Goal: Information Seeking & Learning: Learn about a topic

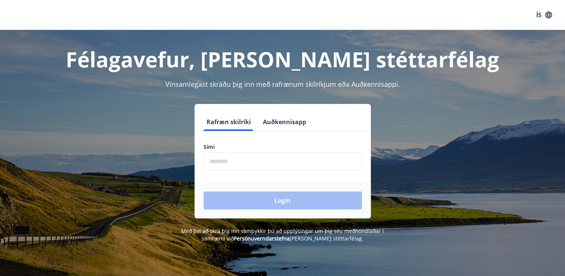
click at [222, 163] on input "phone" at bounding box center [283, 161] width 158 height 18
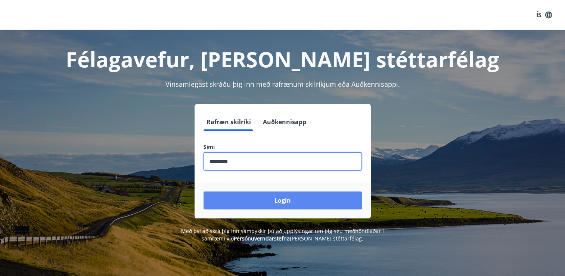
type input "********"
click at [260, 199] on button "Login" at bounding box center [283, 200] width 158 height 18
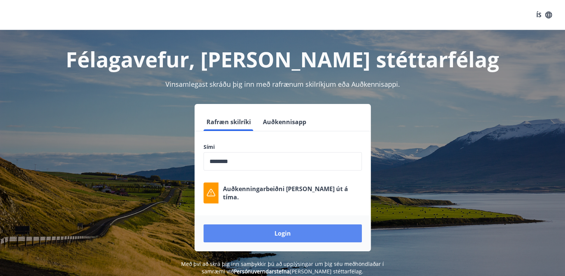
click at [269, 239] on button "Login" at bounding box center [283, 233] width 158 height 18
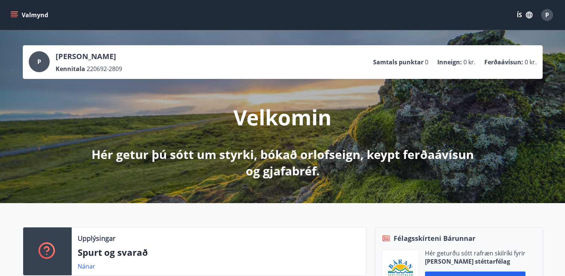
click at [31, 16] on button "Valmynd" at bounding box center [30, 14] width 42 height 13
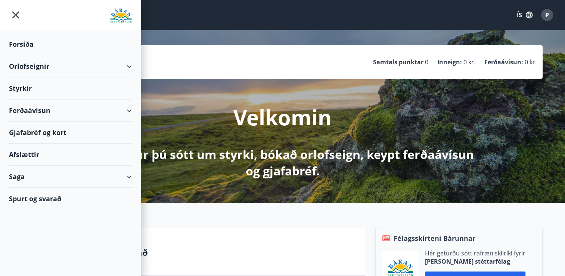
click at [59, 90] on div "Styrkir" at bounding box center [70, 88] width 123 height 22
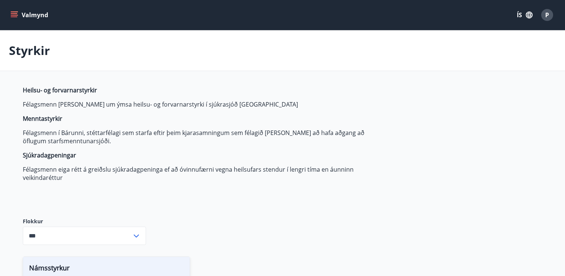
click at [42, 17] on button "Valmynd" at bounding box center [30, 14] width 42 height 13
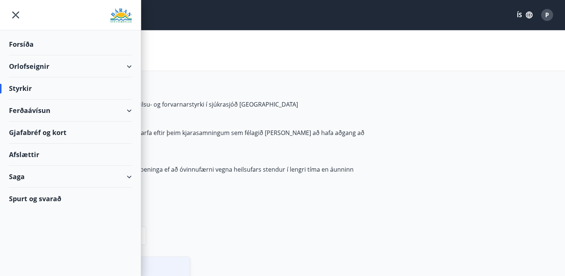
click at [71, 91] on div "Styrkir" at bounding box center [70, 88] width 123 height 22
click at [22, 88] on div "Styrkir" at bounding box center [70, 88] width 123 height 22
click at [289, 112] on span "Heilsu- og forvarnarstyrkir Félagsmenn geta sótt um ýmsa heilsu- og forvarnarst…" at bounding box center [199, 134] width 353 height 96
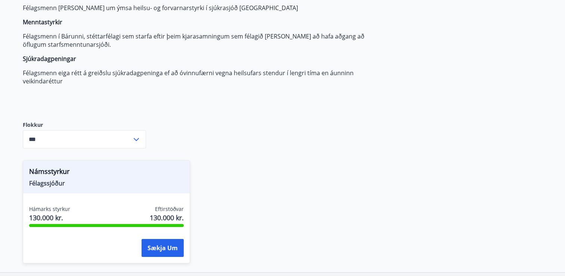
scroll to position [112, 0]
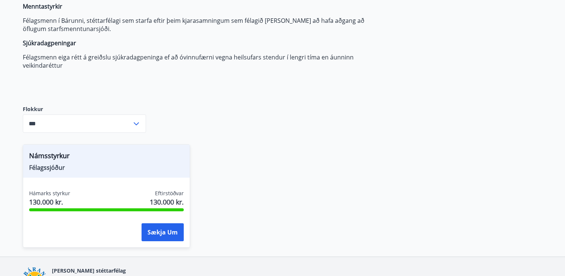
click at [120, 116] on input "***" at bounding box center [77, 123] width 109 height 18
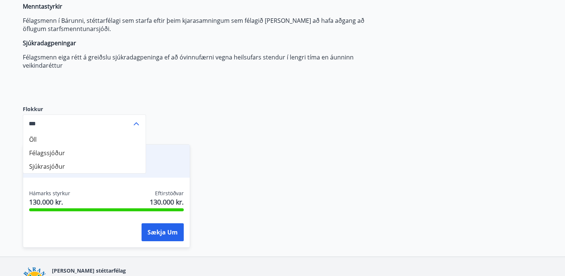
click at [215, 123] on div "Heilsu- og forvarnarstyrkir Félagsmenn geta sótt um ýmsa heilsu- og forvarnarst…" at bounding box center [283, 115] width 520 height 282
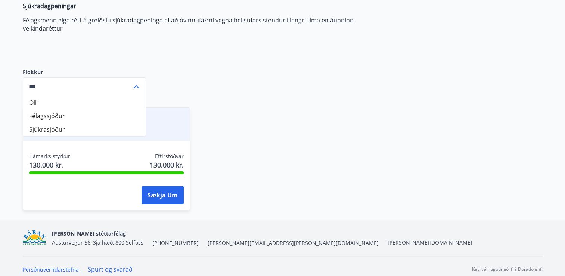
scroll to position [155, 0]
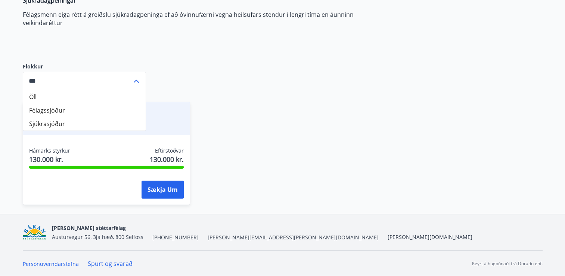
click at [257, 131] on div "Námsstyrkur Félagssjóður Hámarks styrkur 130.000 kr. Eftirstöðvar 130.000 kr. S…" at bounding box center [278, 149] width 529 height 112
click at [137, 88] on div "*** ​" at bounding box center [84, 81] width 123 height 18
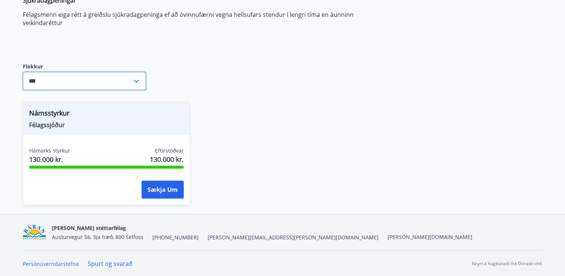
click at [139, 77] on icon at bounding box center [136, 81] width 9 height 9
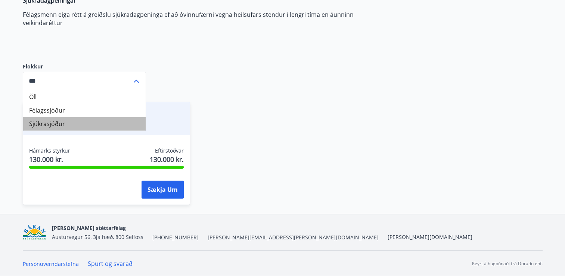
click at [93, 117] on li "Sjúkrasjóður" at bounding box center [84, 123] width 123 height 13
type input "**********"
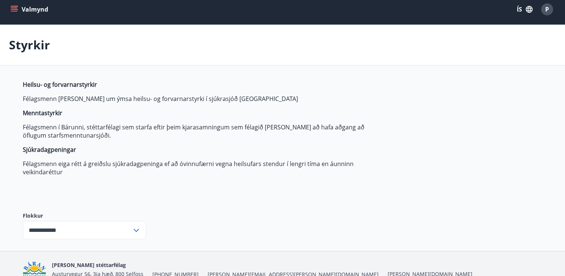
scroll to position [0, 0]
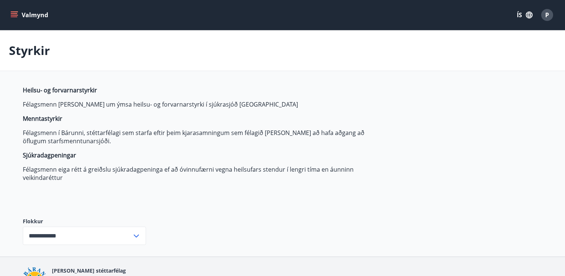
click at [529, 15] on icon "button" at bounding box center [529, 15] width 8 height 8
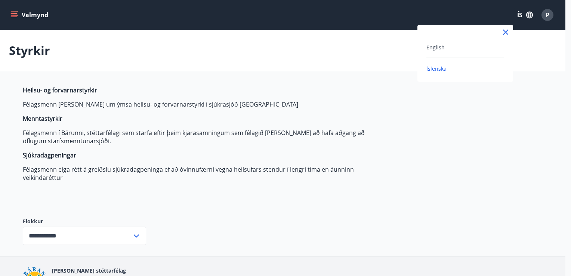
click at [551, 17] on div at bounding box center [285, 138] width 571 height 276
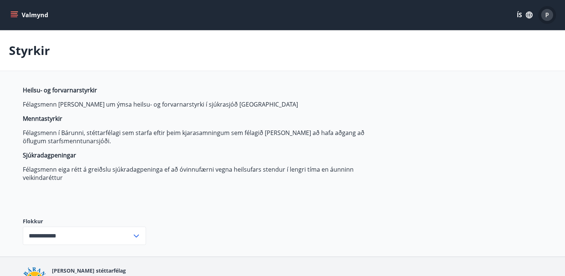
click at [550, 13] on div "P" at bounding box center [547, 15] width 12 height 12
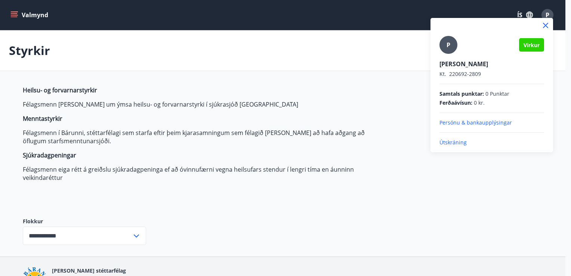
click at [549, 15] on div at bounding box center [285, 138] width 571 height 276
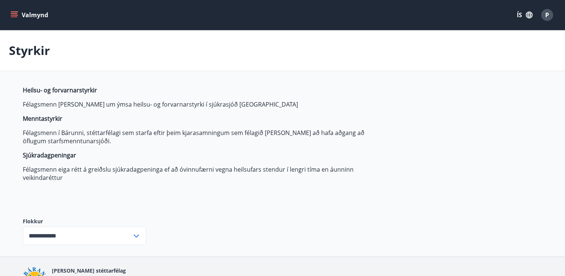
click at [47, 20] on button "Valmynd" at bounding box center [30, 14] width 42 height 13
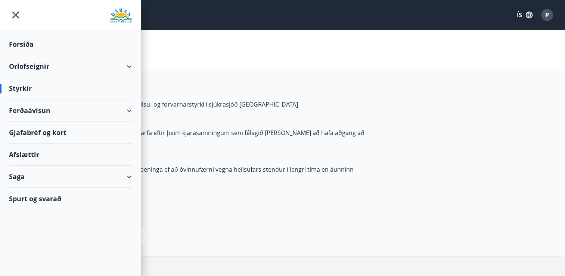
click at [124, 14] on img at bounding box center [121, 15] width 22 height 15
click at [123, 19] on img at bounding box center [121, 15] width 22 height 15
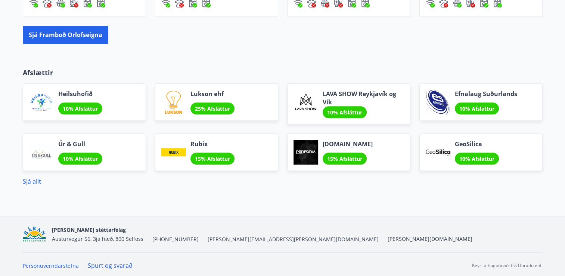
scroll to position [602, 0]
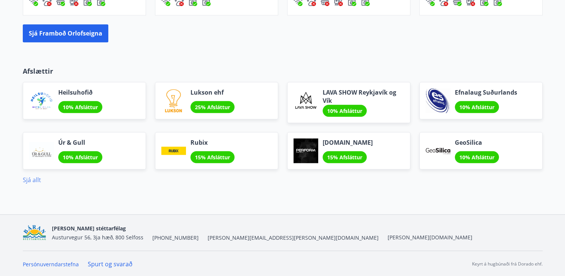
click at [39, 177] on link "Sjá allt" at bounding box center [32, 180] width 18 height 8
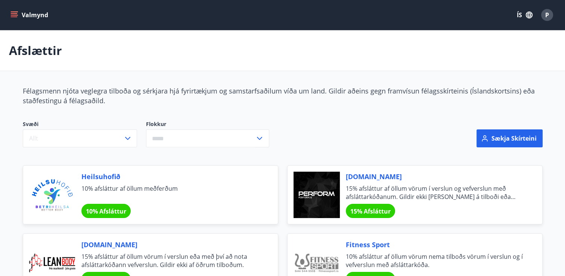
click at [16, 14] on icon "menu" at bounding box center [14, 13] width 7 height 1
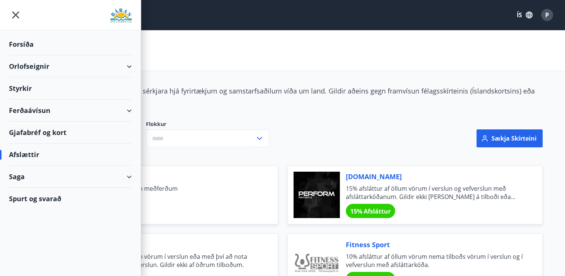
click at [120, 19] on img at bounding box center [121, 15] width 22 height 15
